Goal: Navigation & Orientation: Find specific page/section

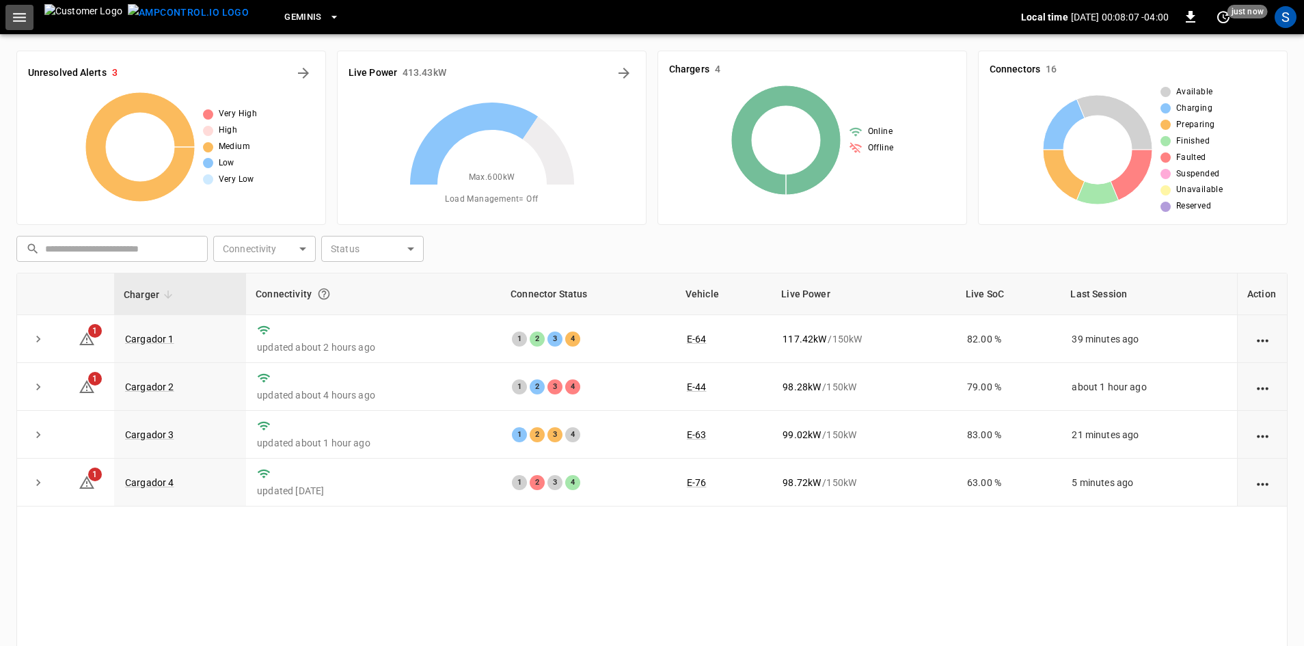
click at [14, 15] on icon "button" at bounding box center [19, 17] width 17 height 17
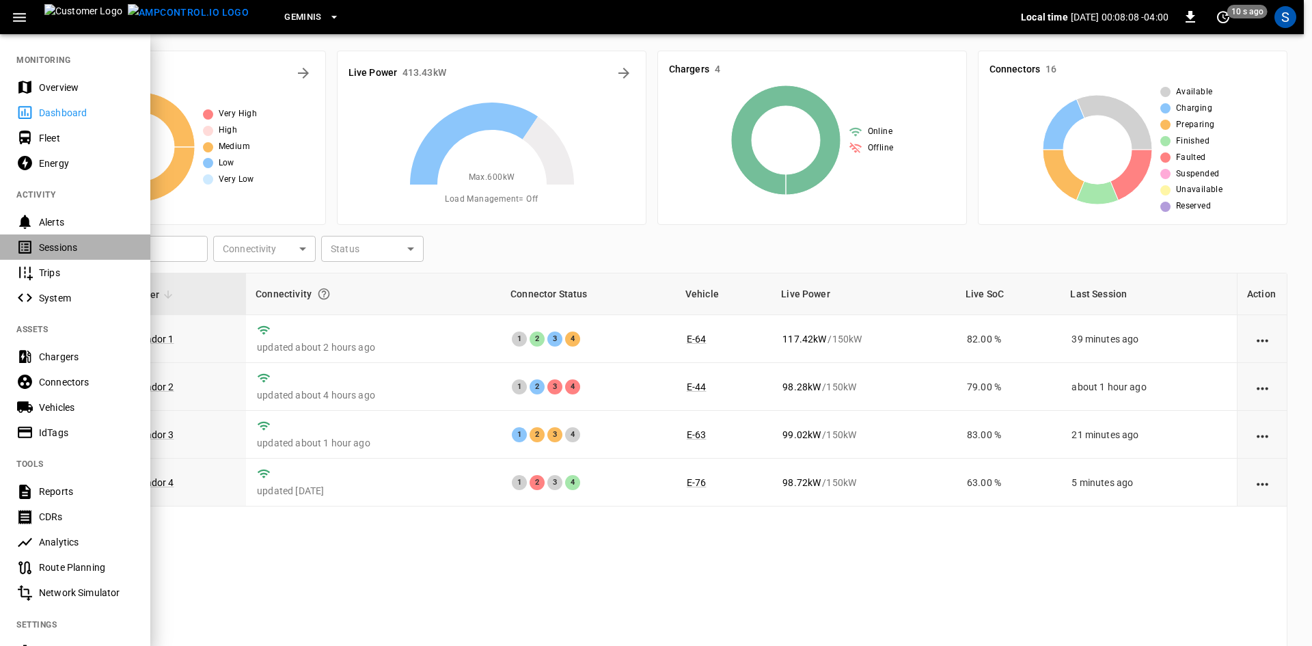
click at [61, 246] on div "Sessions" at bounding box center [86, 248] width 95 height 14
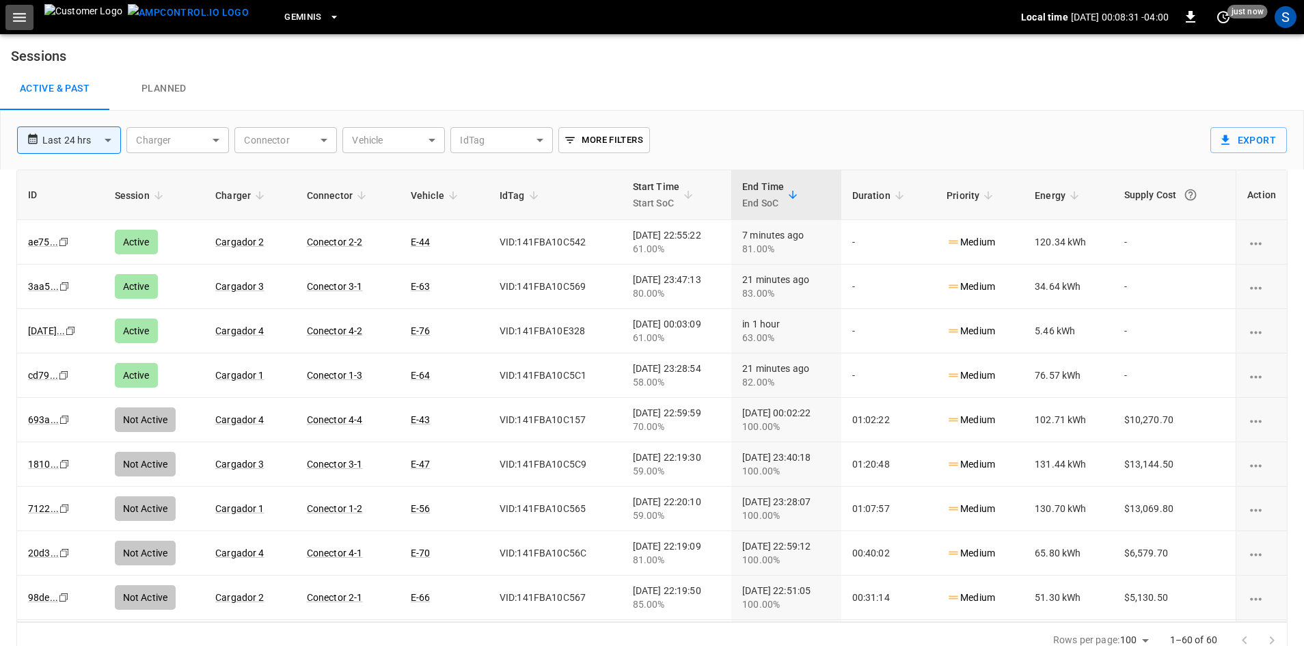
click at [16, 13] on icon "button" at bounding box center [19, 17] width 17 height 17
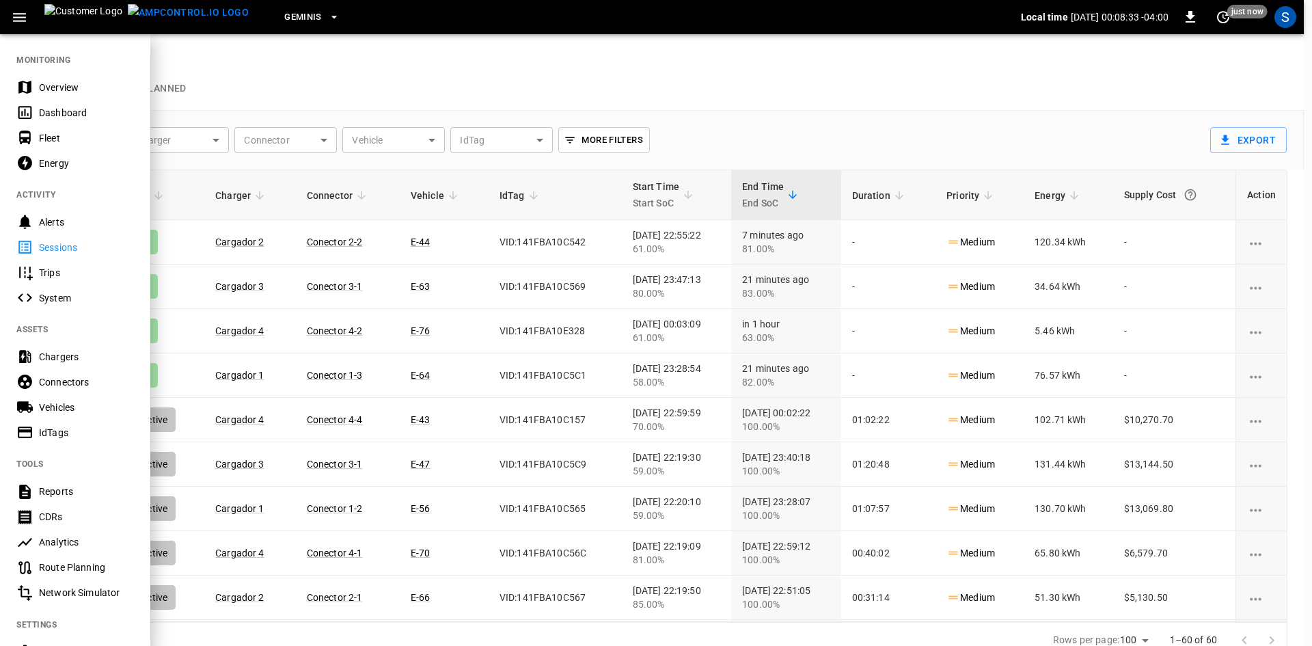
click at [83, 111] on div "Dashboard" at bounding box center [86, 113] width 95 height 14
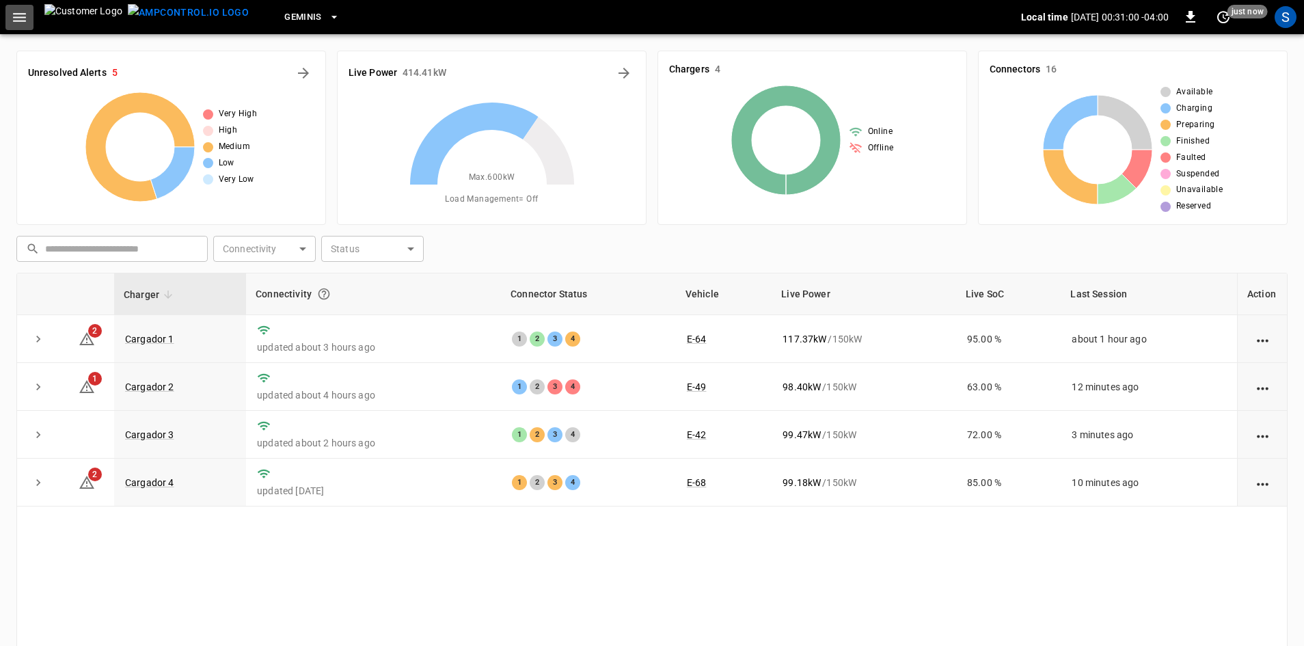
click at [21, 21] on icon "button" at bounding box center [19, 17] width 13 height 9
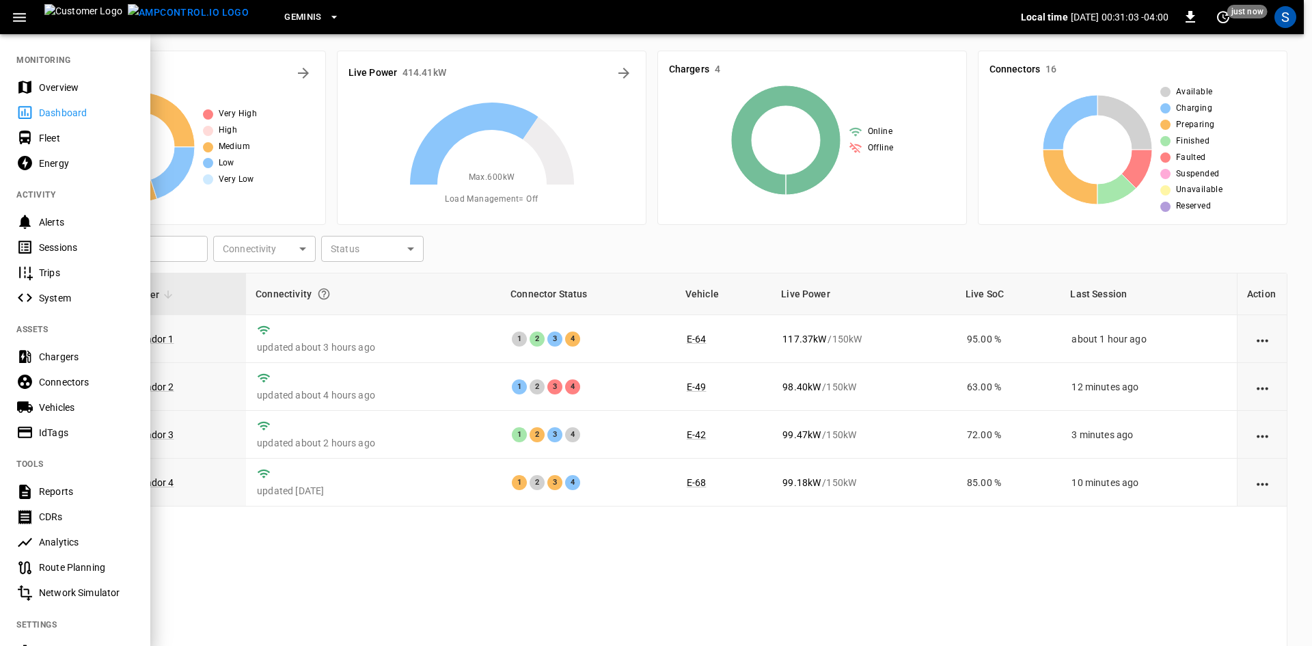
click at [74, 246] on div "Sessions" at bounding box center [86, 248] width 95 height 14
